Goal: Task Accomplishment & Management: Manage account settings

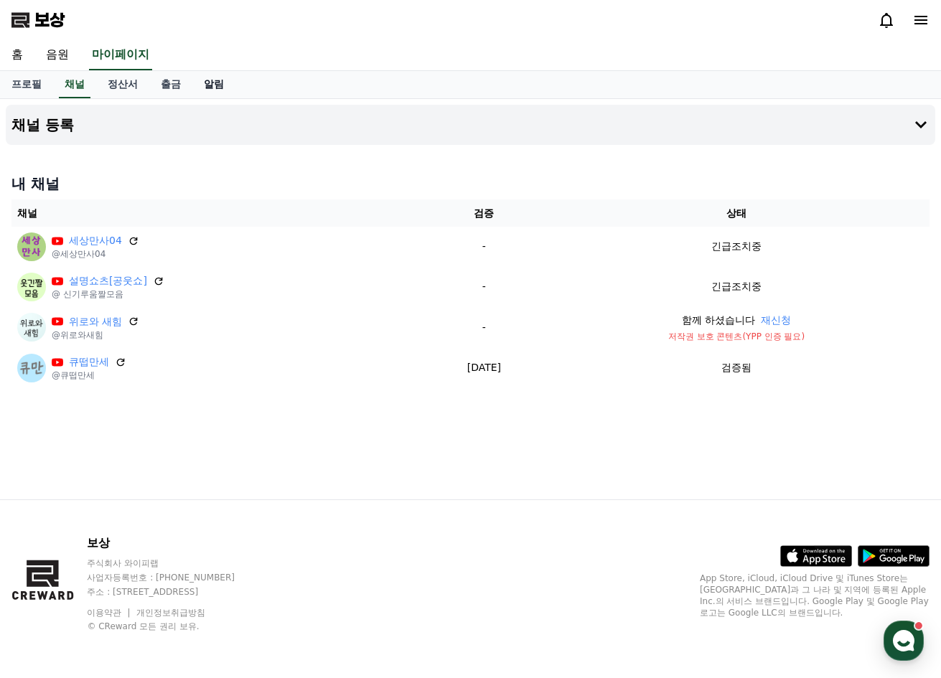
click at [225, 87] on link "알림" at bounding box center [213, 84] width 43 height 27
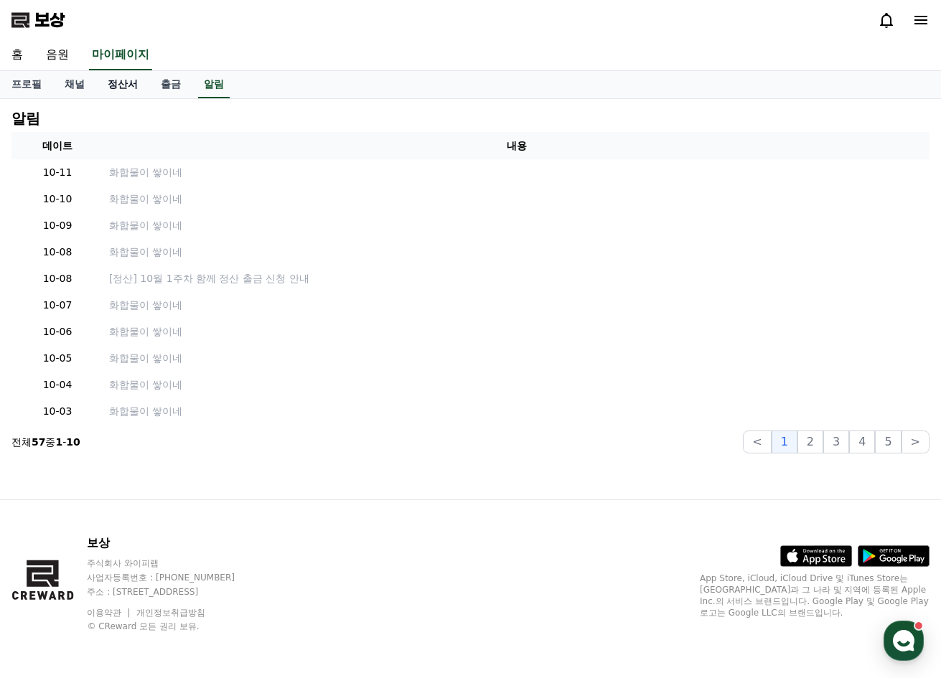
click at [131, 90] on link "정산서" at bounding box center [122, 84] width 53 height 27
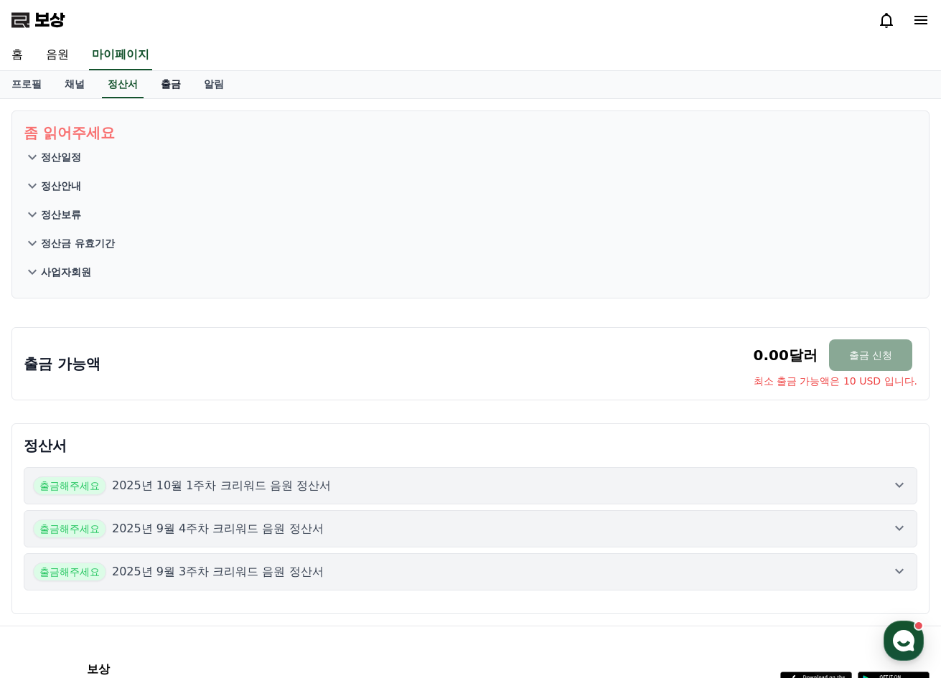
click at [161, 90] on font "출금" at bounding box center [171, 83] width 20 height 11
